Goal: Task Accomplishment & Management: Complete application form

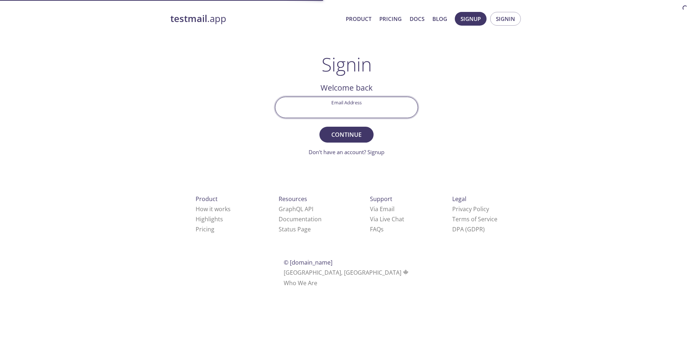
drag, startPoint x: 0, startPoint y: 0, endPoint x: 332, endPoint y: 100, distance: 346.3
click at [332, 100] on input "Email Address" at bounding box center [347, 107] width 142 height 21
type input "ahondodilaraz@hotmail.com"
click at [393, 100] on input "ahondodilaraz@hotmail.com" at bounding box center [347, 107] width 142 height 21
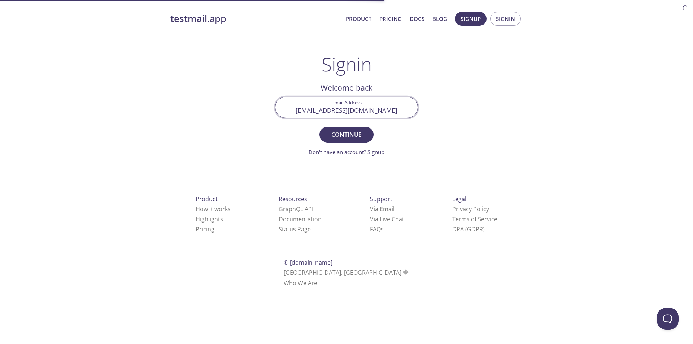
click at [368, 106] on input "ahondodilaraz@hotmail.com" at bounding box center [347, 107] width 142 height 21
click at [338, 101] on input "Email Address" at bounding box center [347, 107] width 142 height 21
click at [343, 105] on input "Email Address" at bounding box center [347, 107] width 142 height 21
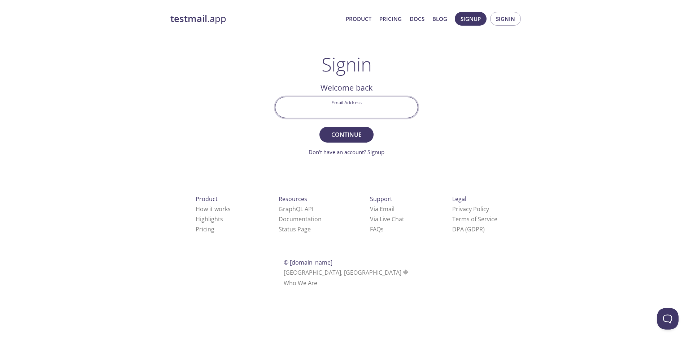
paste input "ahondodilaraz5b9@tastmemail.com"
type input "ahondodilaraz5b9@tastmemail.com"
click at [335, 133] on span "Continue" at bounding box center [347, 135] width 38 height 10
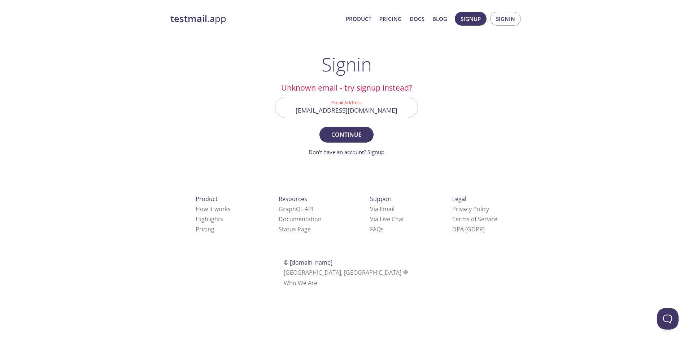
click at [400, 110] on input "ahondodilaraz5b9@tastmemail.com" at bounding box center [347, 107] width 142 height 21
click at [402, 108] on input "ahondodilaraz5b9@tastmemail.com" at bounding box center [347, 107] width 142 height 21
click at [401, 109] on input "ahondodilaraz5b9@tastmemail.com" at bounding box center [347, 107] width 142 height 21
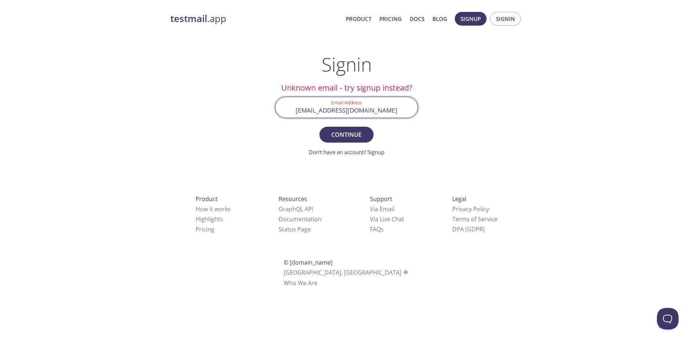
click at [345, 110] on input "ahondodilaraz5b9@tastmemail.com" at bounding box center [347, 107] width 142 height 21
paste input "ahondodilaraz5b9@tastmemail.com"
type input "ahondodilaraz5b9@tastmemail.com"
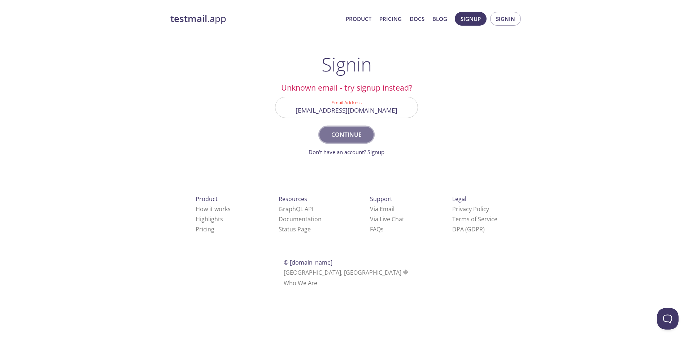
click at [348, 134] on span "Continue" at bounding box center [347, 135] width 38 height 10
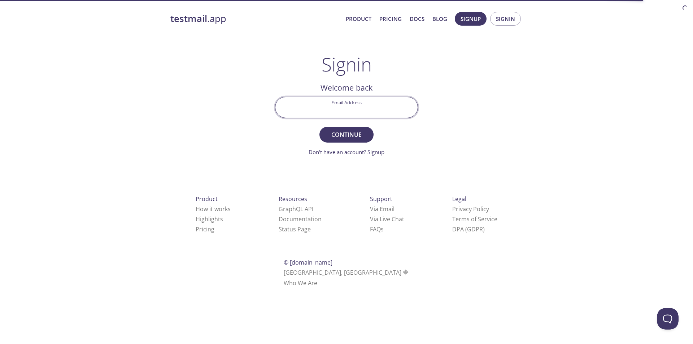
paste input "ahondodilaraz5b9@tastmemail.com"
type input "ahondodilaraz5b9@tastmemail.com"
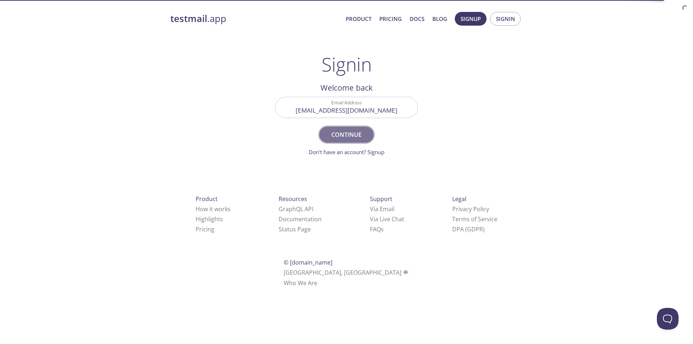
click at [350, 130] on span "Continue" at bounding box center [347, 135] width 38 height 10
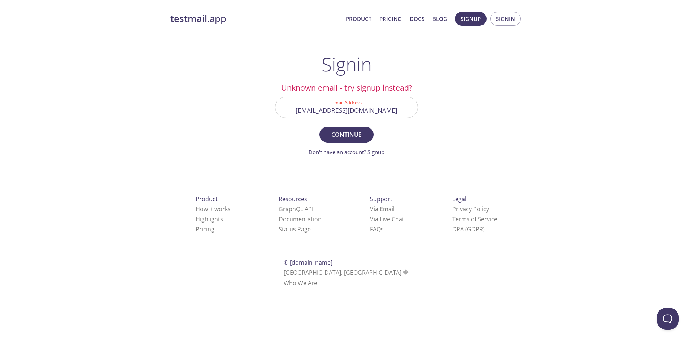
click at [392, 109] on input "ahondodilaraz5b9@tastmemail.com" at bounding box center [347, 107] width 142 height 21
click at [196, 75] on div "testmail .app Product Pricing Docs Blog Signup Signin Signin Unknown email - tr…" at bounding box center [347, 157] width 370 height 301
click at [360, 106] on input "Email Address" at bounding box center [347, 107] width 142 height 21
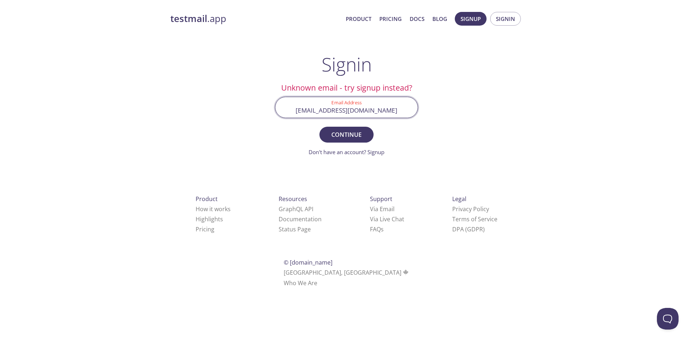
drag, startPoint x: 350, startPoint y: 112, endPoint x: 501, endPoint y: 87, distance: 152.6
click at [501, 87] on div "testmail .app Product Pricing Docs Blog Signup Signin Signin Unknown email - tr…" at bounding box center [347, 157] width 370 height 301
type input "ahondodilaraz5b9"
click at [320, 127] on button "Continue" at bounding box center [347, 135] width 54 height 16
click at [418, 133] on form "Invalid Email Address ahondodilaraz5b9 Continue Don't have an account? Signup" at bounding box center [346, 127] width 143 height 60
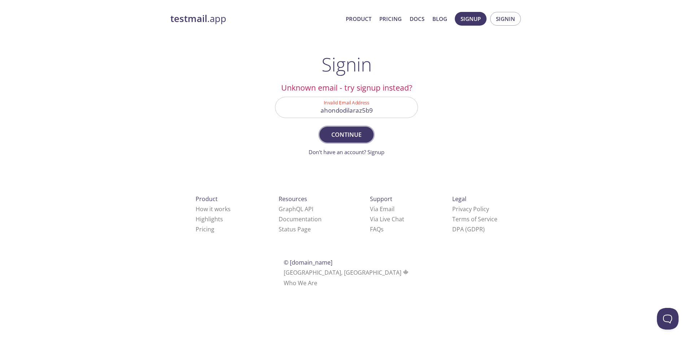
click at [348, 132] on span "Continue" at bounding box center [347, 135] width 38 height 10
click at [340, 135] on span "Continue" at bounding box center [347, 135] width 38 height 10
click at [340, 133] on span "Continue" at bounding box center [347, 135] width 38 height 10
drag, startPoint x: 164, startPoint y: 16, endPoint x: 217, endPoint y: 156, distance: 149.3
click at [211, 15] on div "testmail .app Product Pricing Docs Blog Signup Signin Signin Unknown email - tr…" at bounding box center [347, 157] width 370 height 301
